Goal: Task Accomplishment & Management: Use online tool/utility

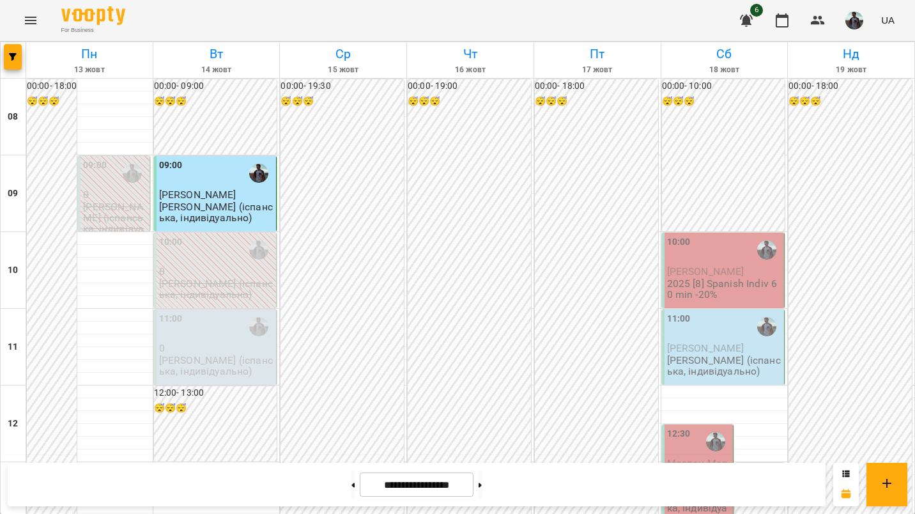
scroll to position [772, 0]
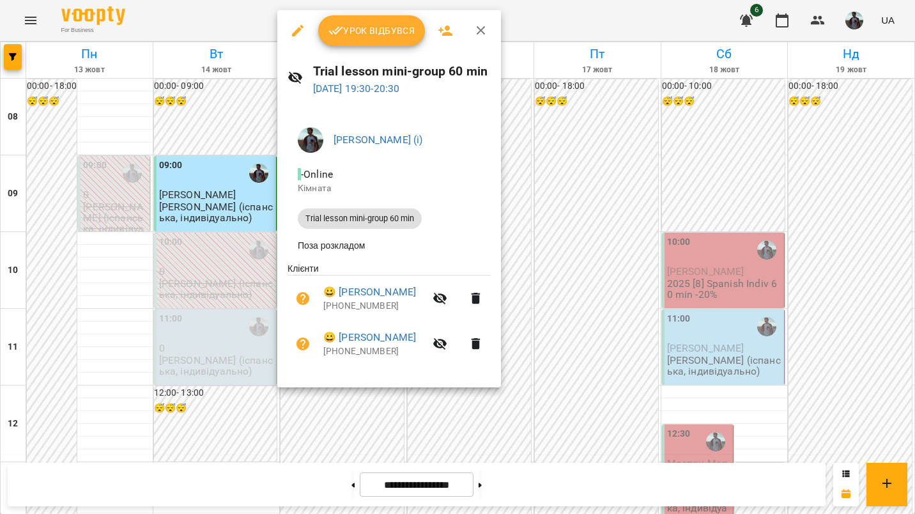
click at [362, 31] on span "Урок відбувся" at bounding box center [371, 30] width 87 height 15
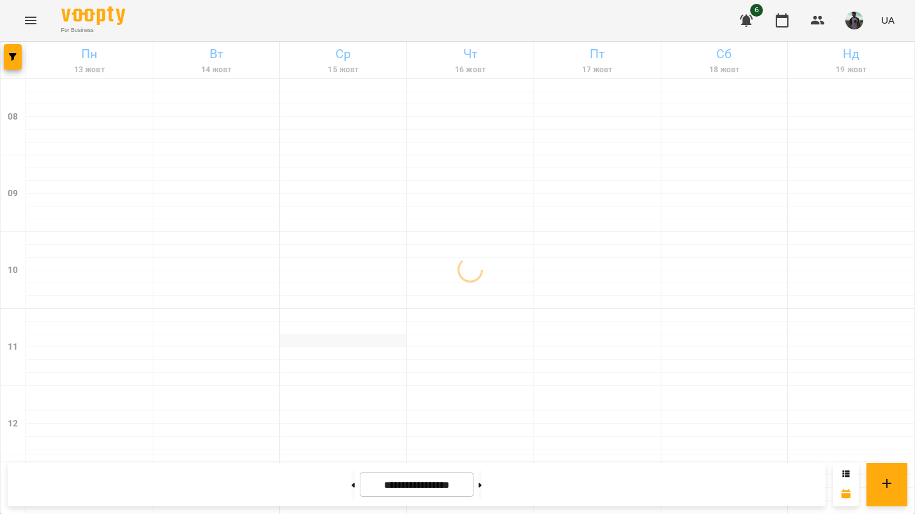
scroll to position [772, 0]
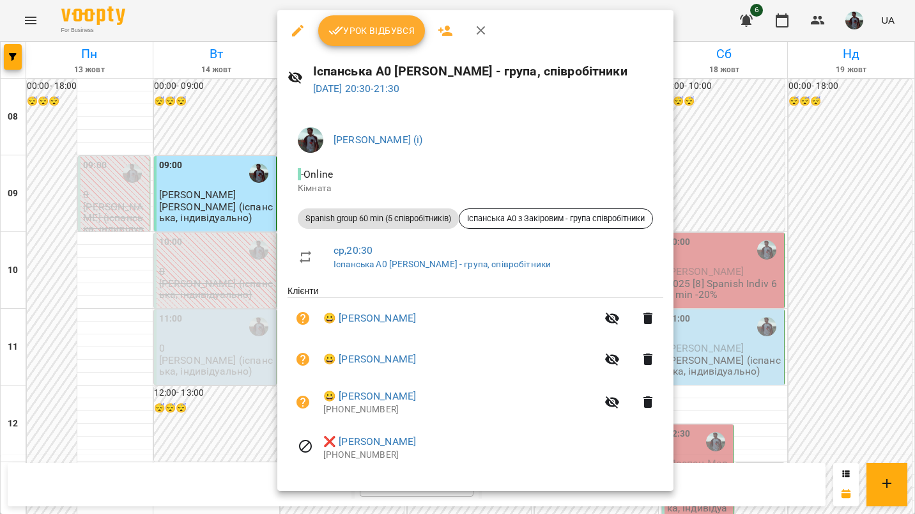
click at [182, 157] on div at bounding box center [457, 257] width 915 height 514
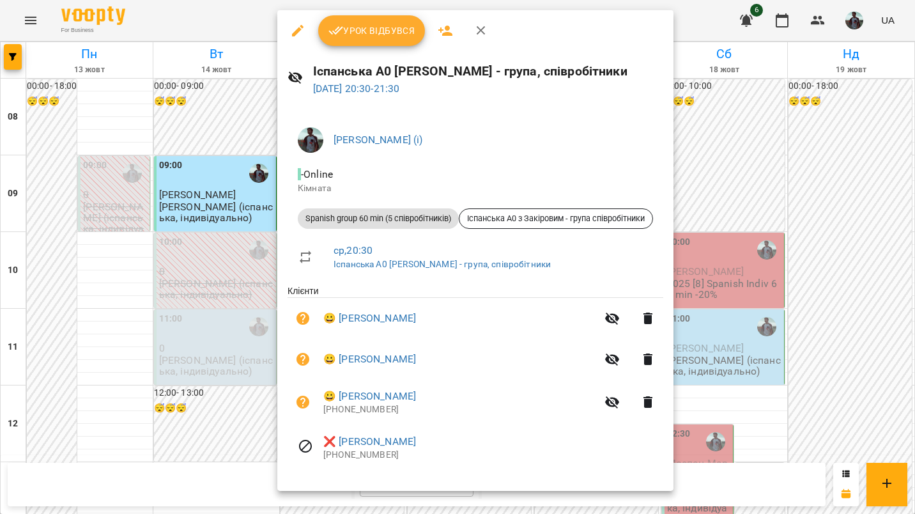
click at [376, 23] on span "Урок відбувся" at bounding box center [371, 30] width 87 height 15
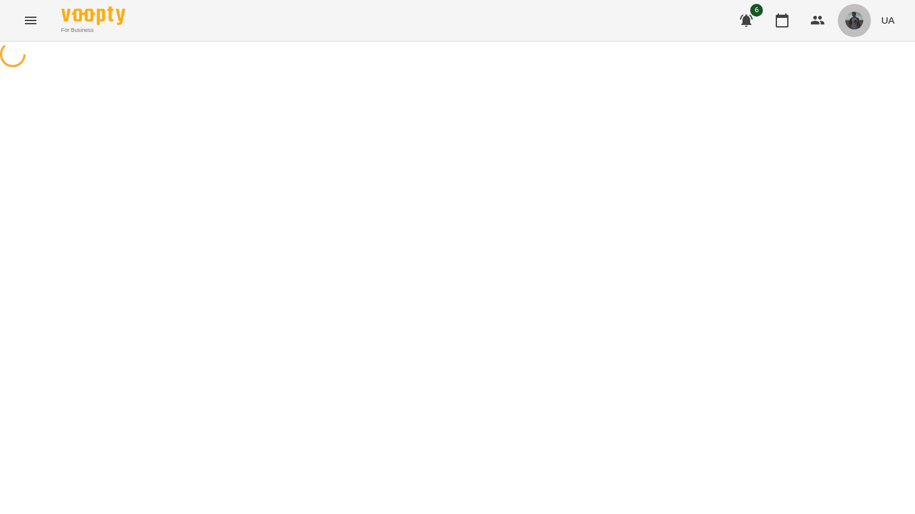
click at [861, 17] on img "button" at bounding box center [854, 20] width 18 height 18
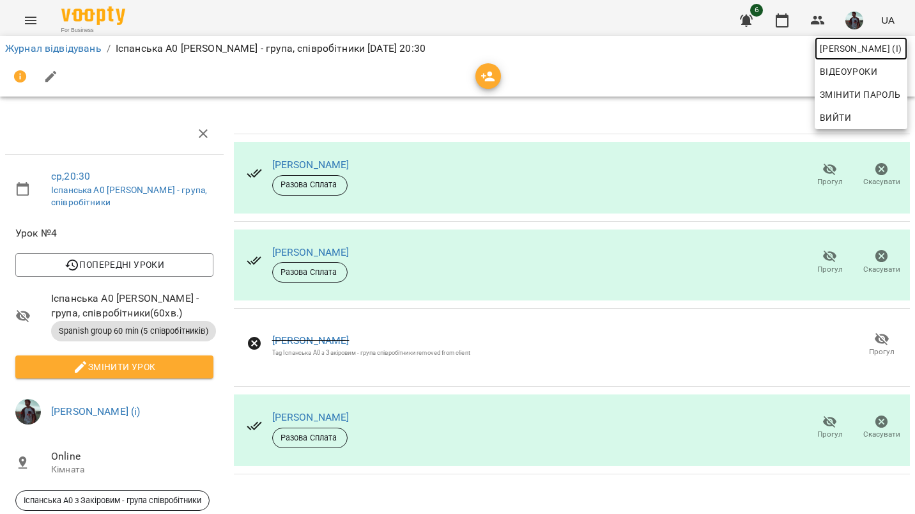
click at [860, 52] on span "[PERSON_NAME] (і)" at bounding box center [861, 48] width 82 height 15
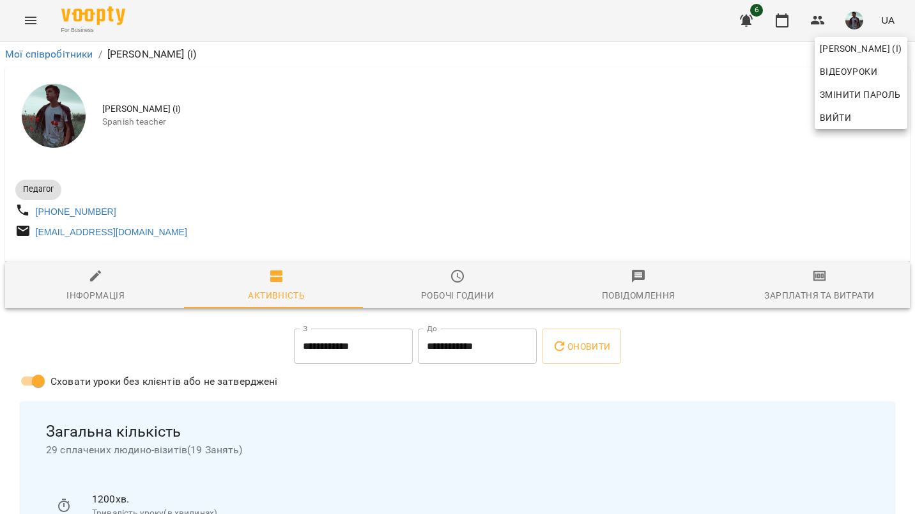
click at [790, 280] on div at bounding box center [457, 257] width 915 height 514
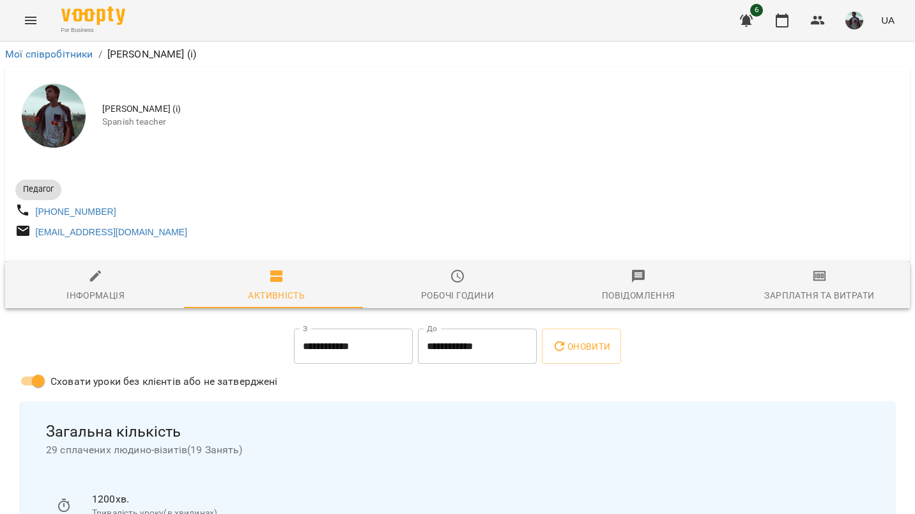
click at [790, 280] on span "Зарплатня та Витрати" at bounding box center [819, 285] width 165 height 34
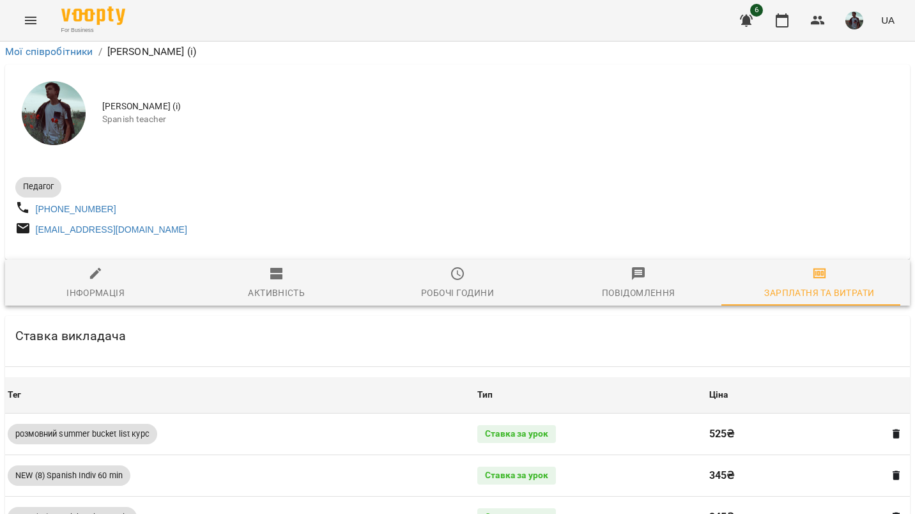
scroll to position [1110, 0]
